Goal: Go to known website: Access a specific website the user already knows

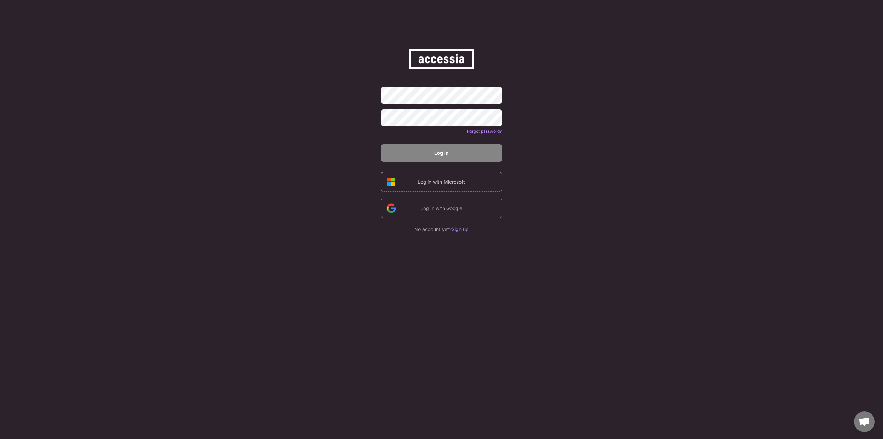
click at [452, 181] on div "Log in with Microsoft" at bounding box center [441, 181] width 58 height 7
